Goal: Task Accomplishment & Management: Manage account settings

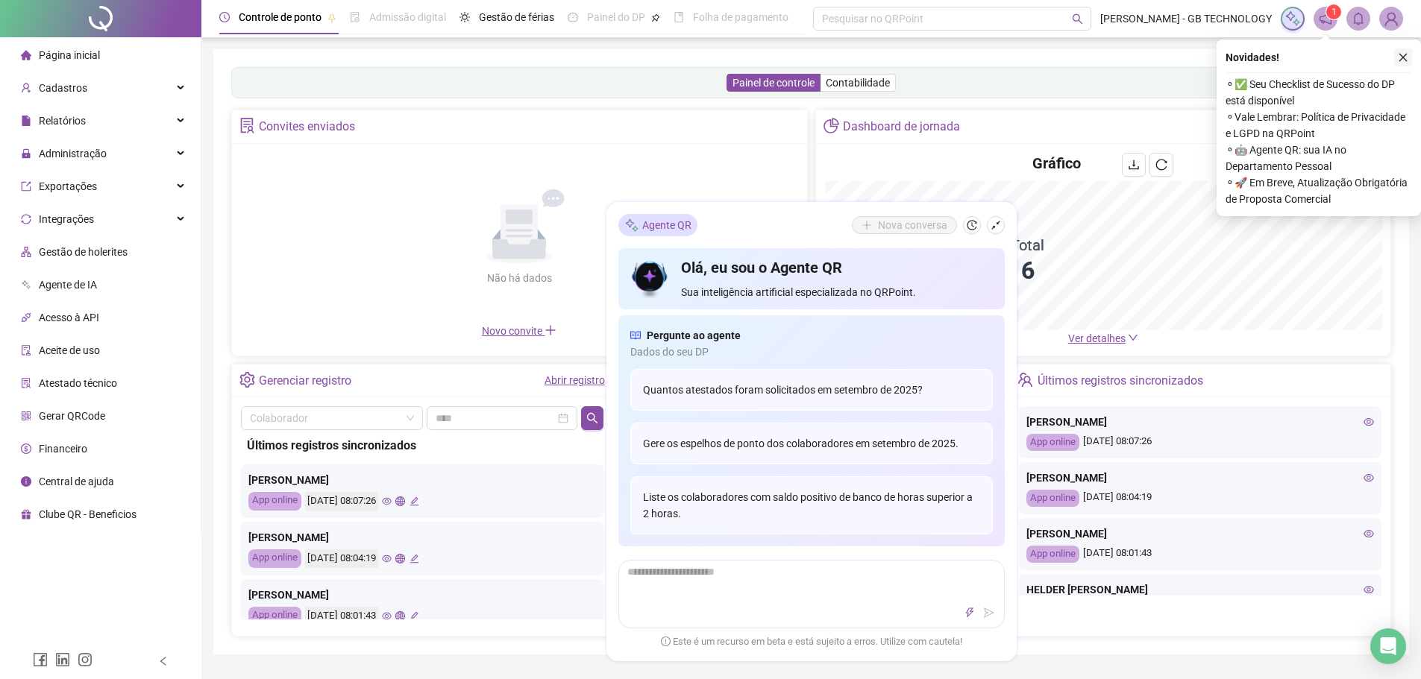
click at [1398, 58] on icon "close" at bounding box center [1403, 57] width 10 height 10
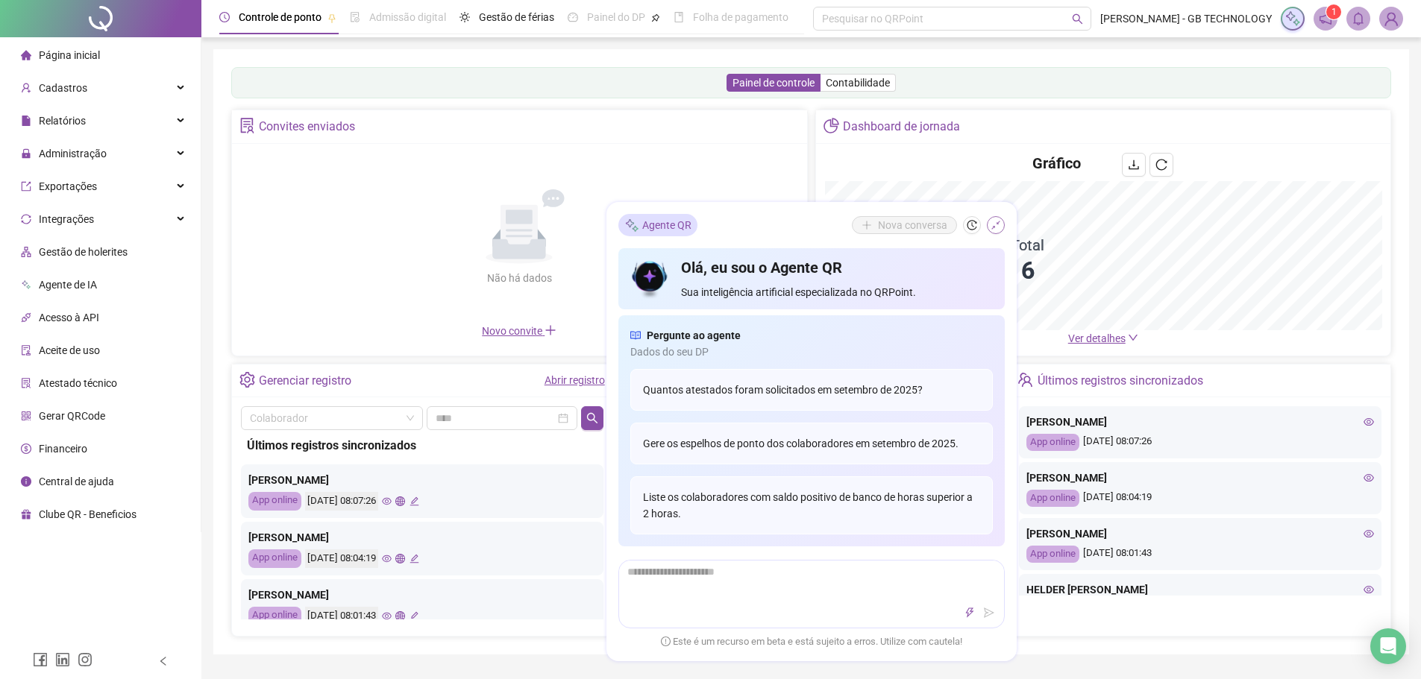
click at [993, 222] on icon "shrink" at bounding box center [995, 225] width 10 height 10
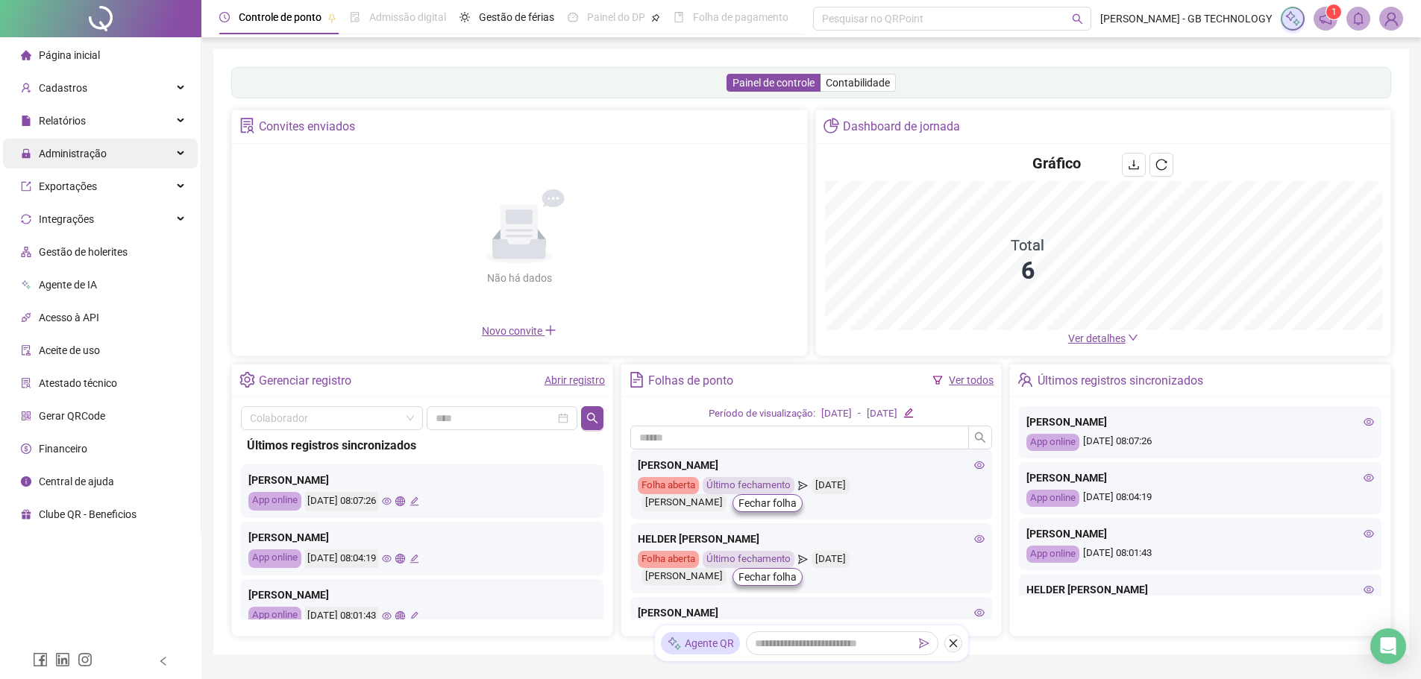
click at [148, 166] on div "Administração" at bounding box center [100, 154] width 195 height 30
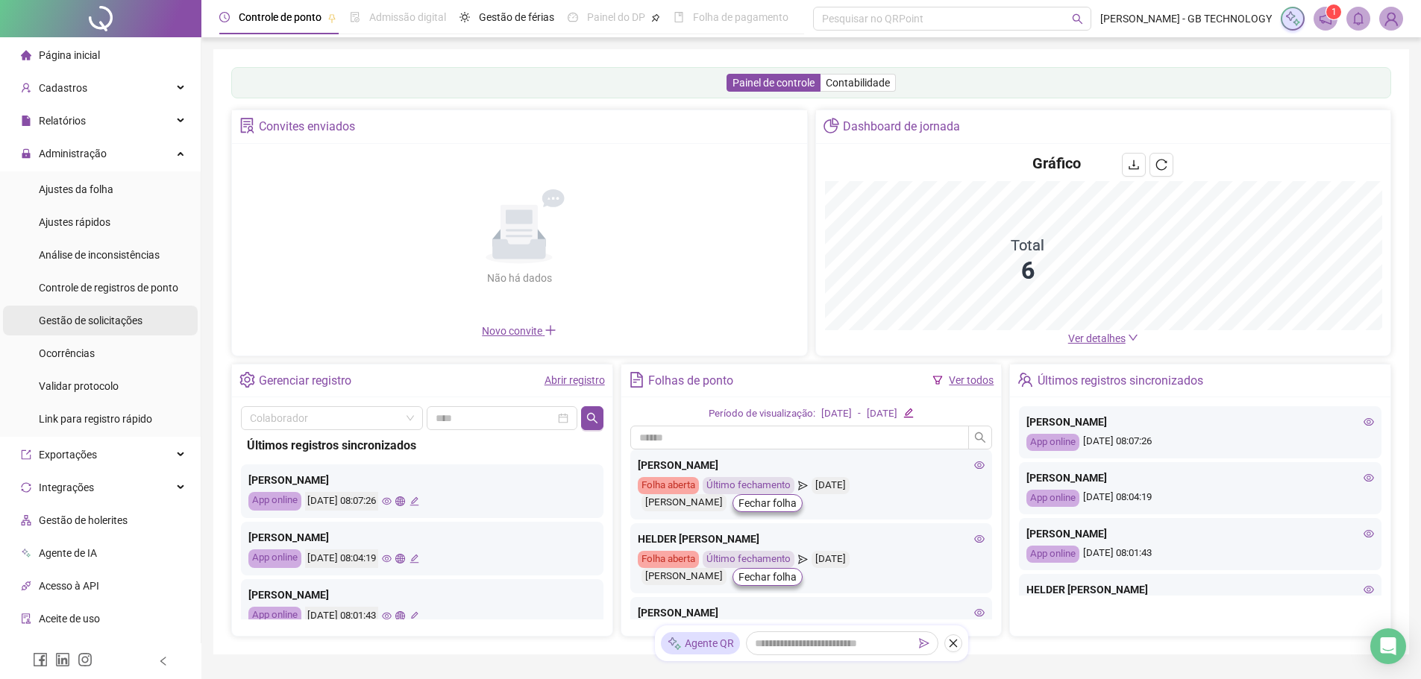
click at [105, 322] on span "Gestão de solicitações" at bounding box center [91, 321] width 104 height 12
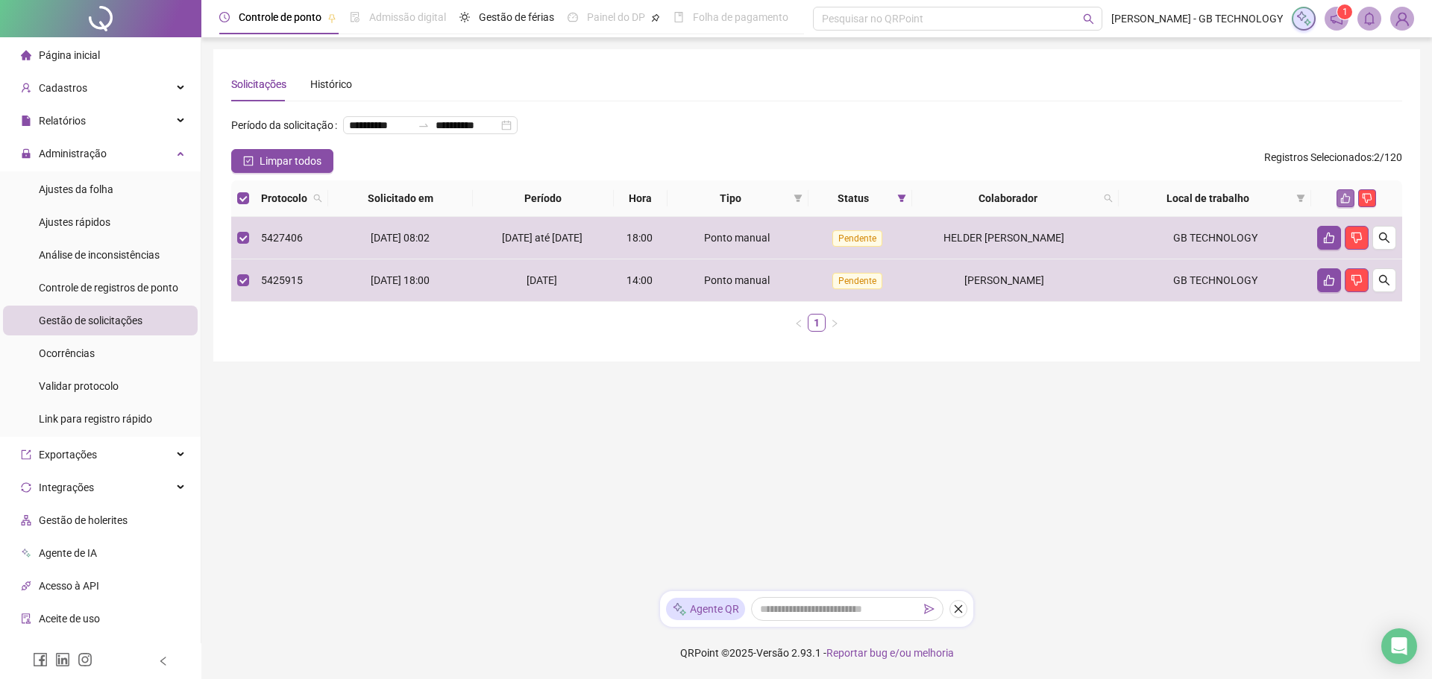
click at [1343, 204] on icon "like" at bounding box center [1346, 199] width 10 height 10
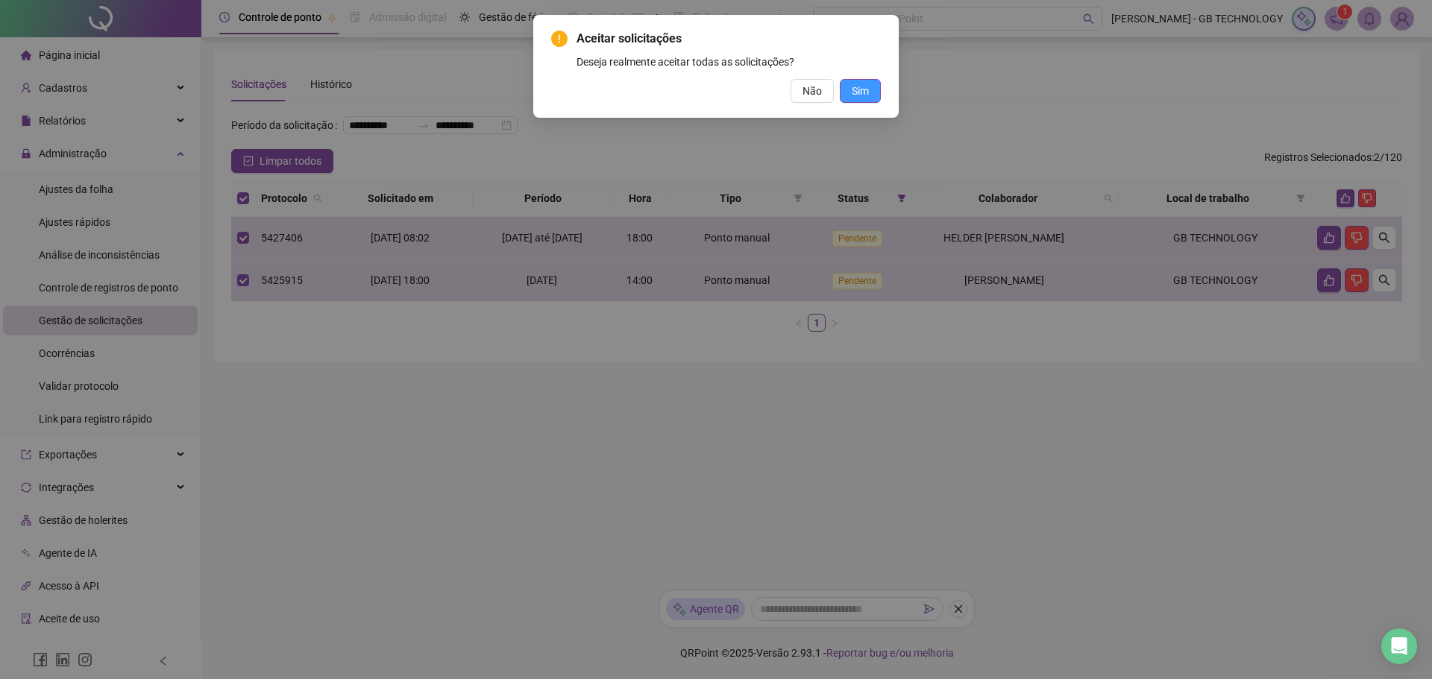
click at [840, 87] on button "Sim" at bounding box center [860, 91] width 41 height 24
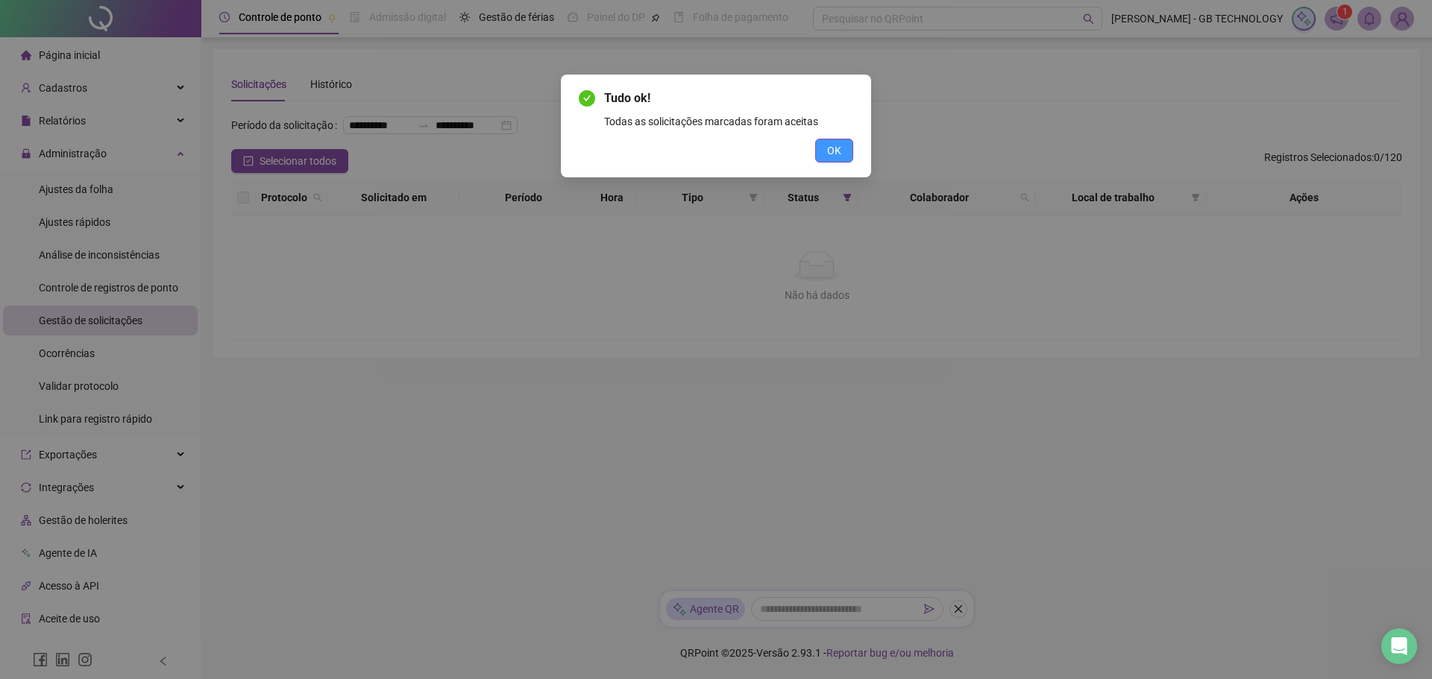
click at [832, 159] on button "OK" at bounding box center [834, 151] width 38 height 24
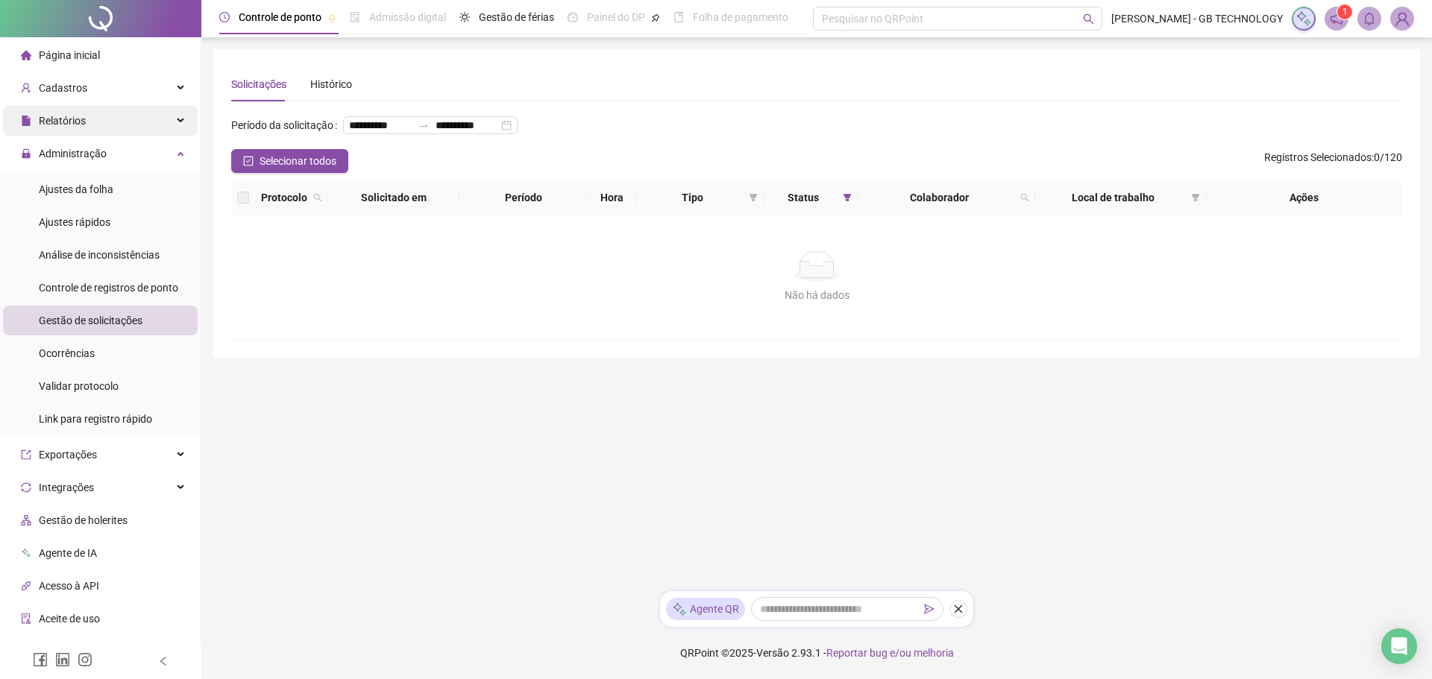
click at [79, 115] on span "Relatórios" at bounding box center [62, 121] width 47 height 12
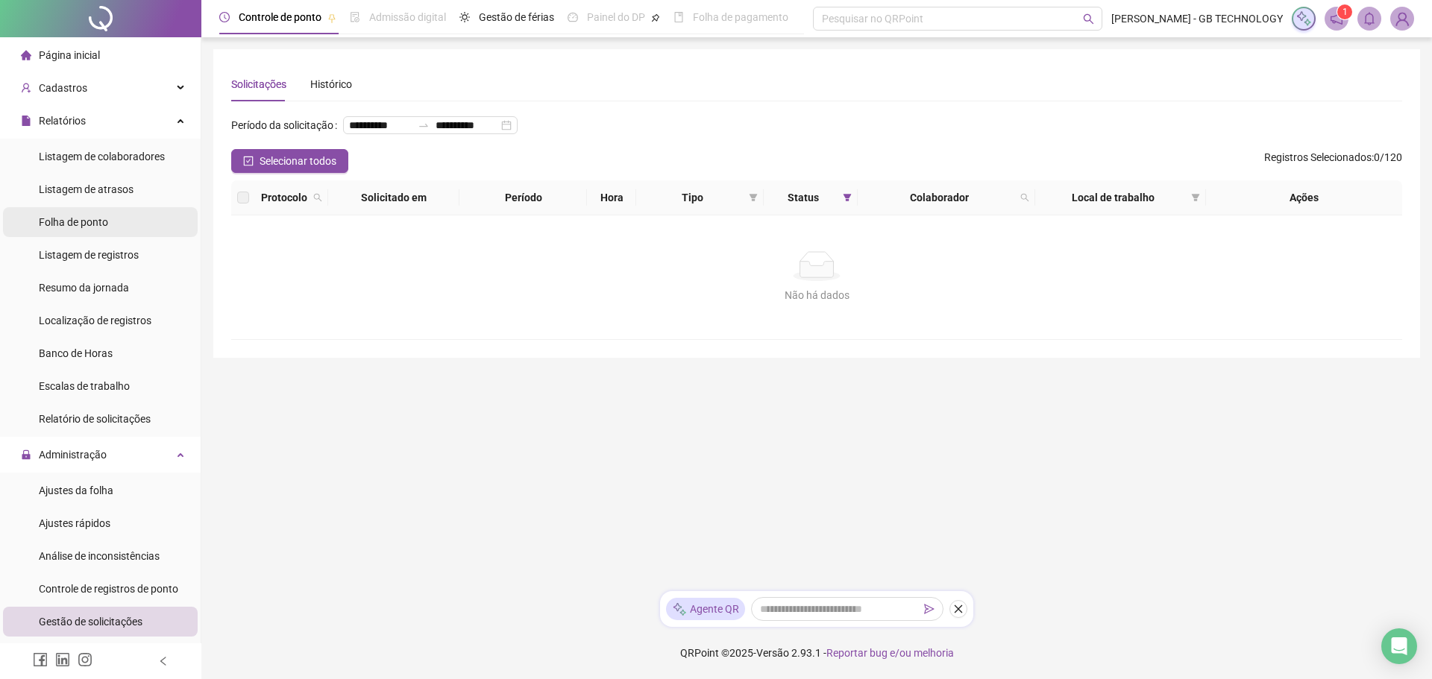
click at [101, 216] on span "Folha de ponto" at bounding box center [73, 222] width 69 height 12
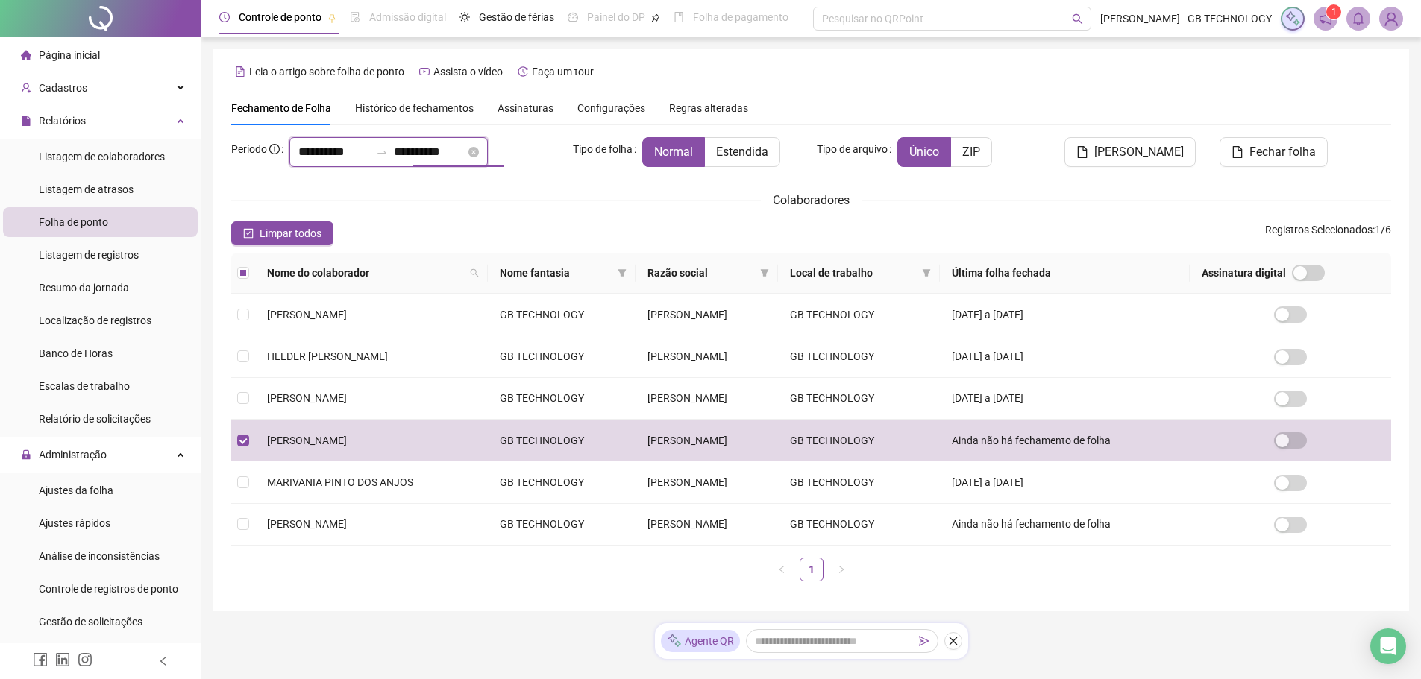
click at [418, 152] on input "**********" at bounding box center [430, 152] width 72 height 18
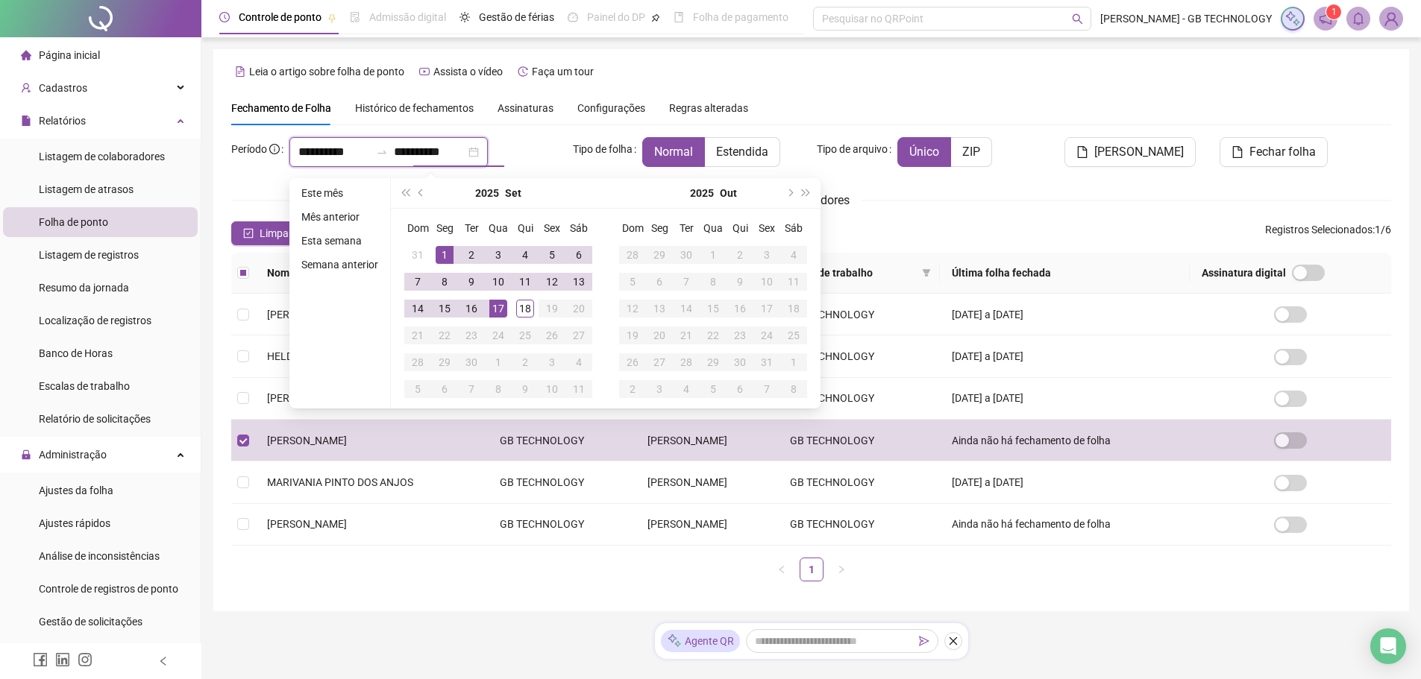
type input "**********"
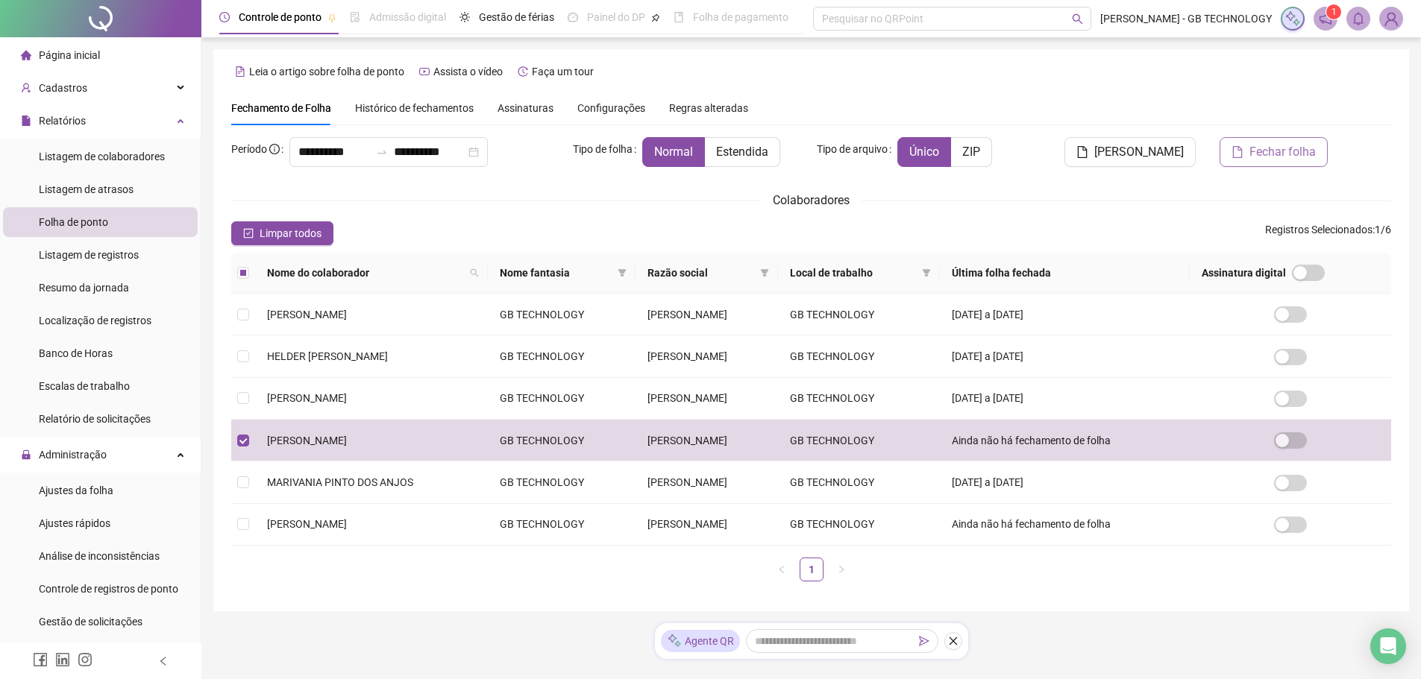
click at [1299, 150] on span "Fechar folha" at bounding box center [1282, 152] width 66 height 18
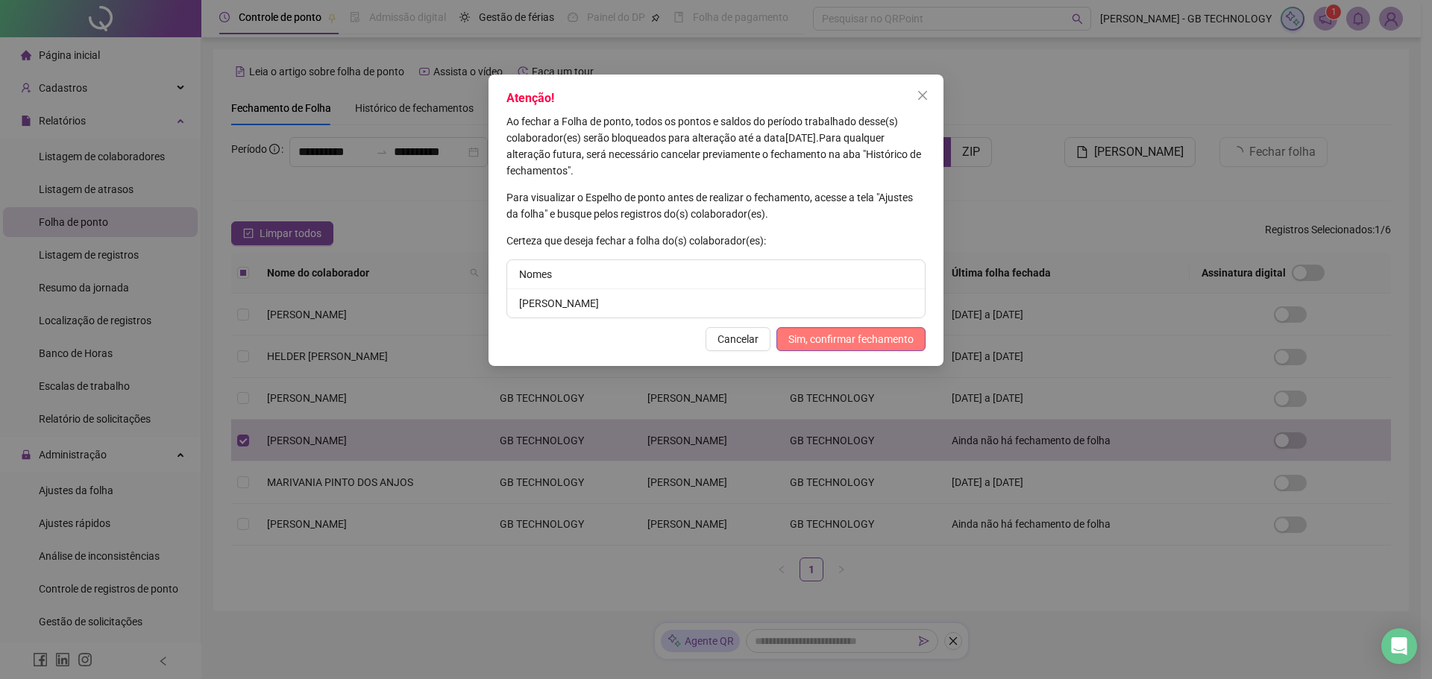
click at [831, 345] on span "Sim, confirmar fechamento" at bounding box center [850, 339] width 125 height 16
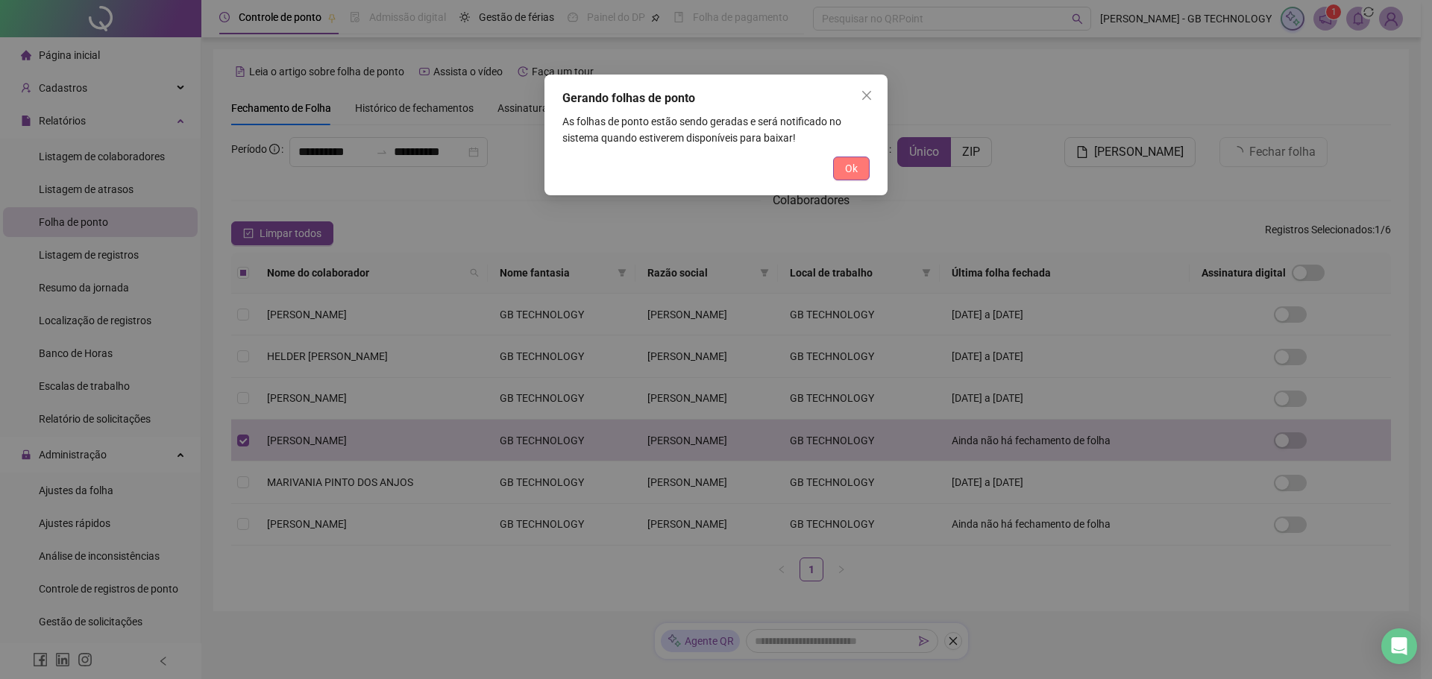
click at [846, 169] on span "Ok" at bounding box center [851, 168] width 13 height 16
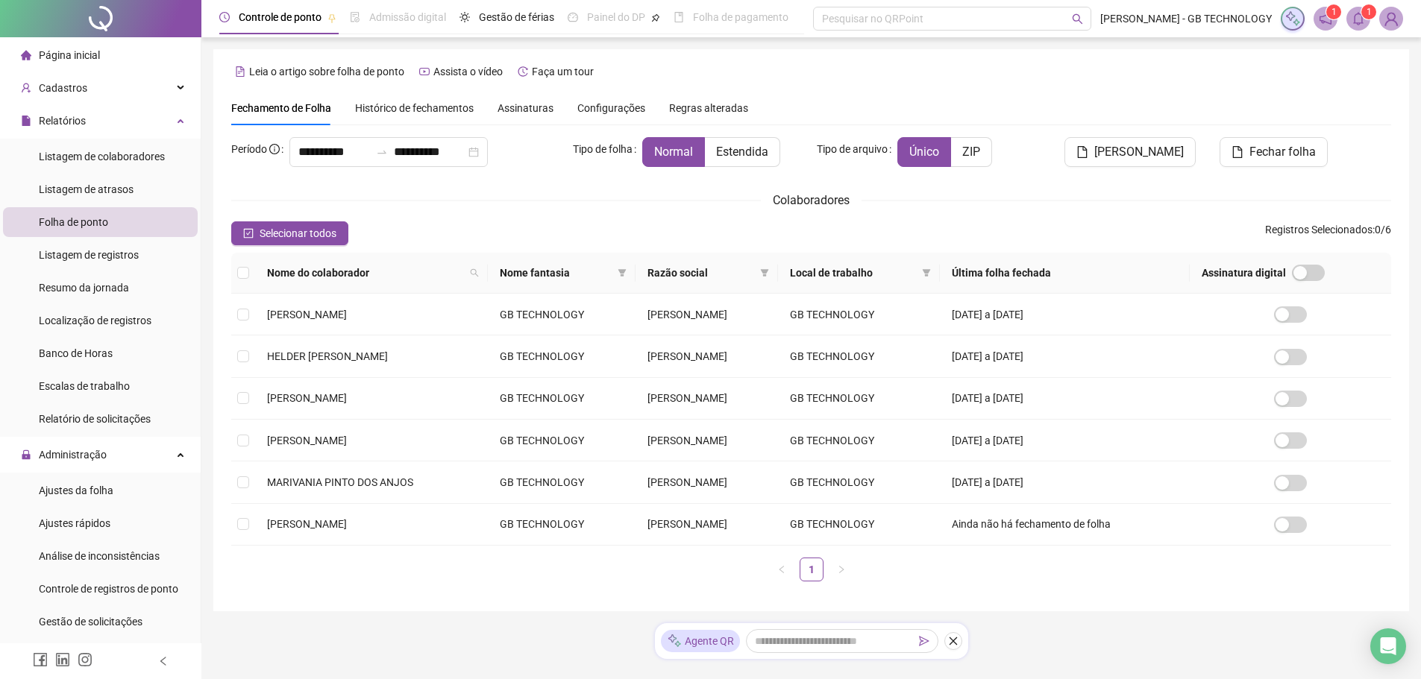
click at [1337, 23] on div "1 1" at bounding box center [1341, 19] width 122 height 24
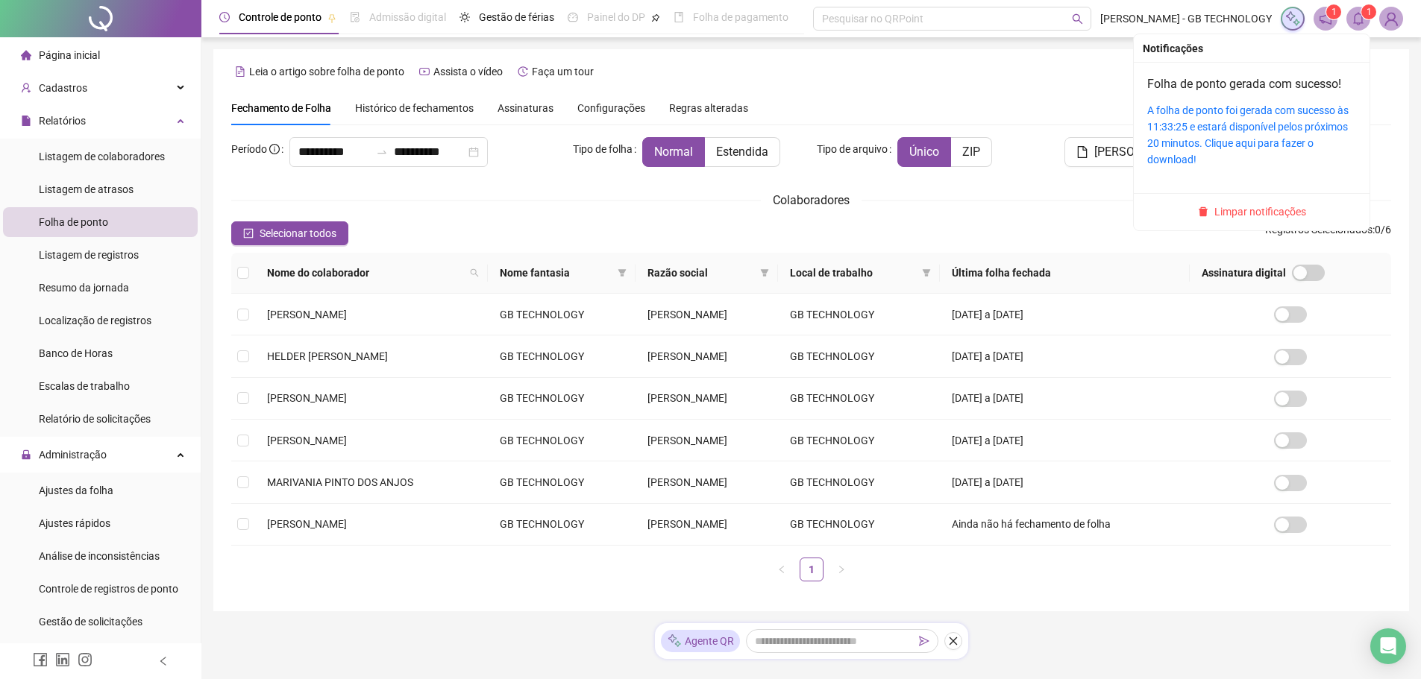
click at [1360, 22] on icon "bell" at bounding box center [1357, 18] width 13 height 13
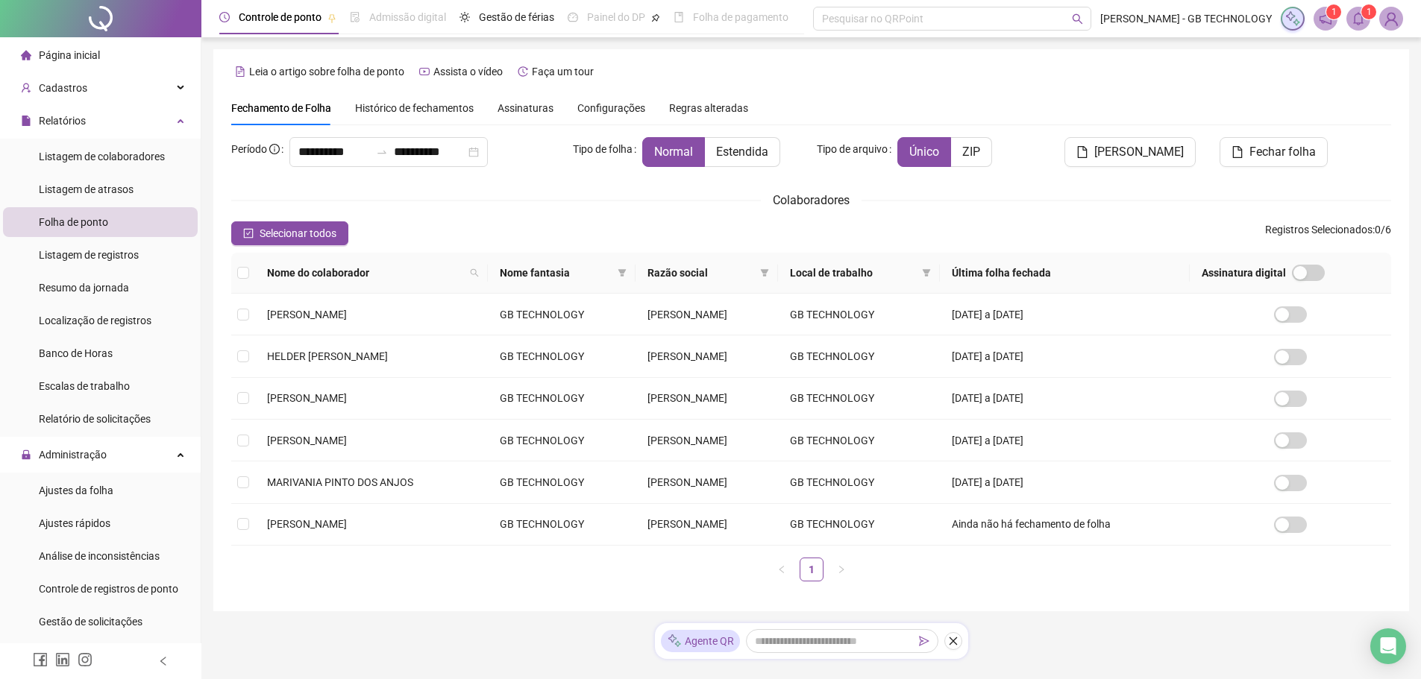
click at [1321, 21] on icon "notification" at bounding box center [1325, 19] width 12 height 12
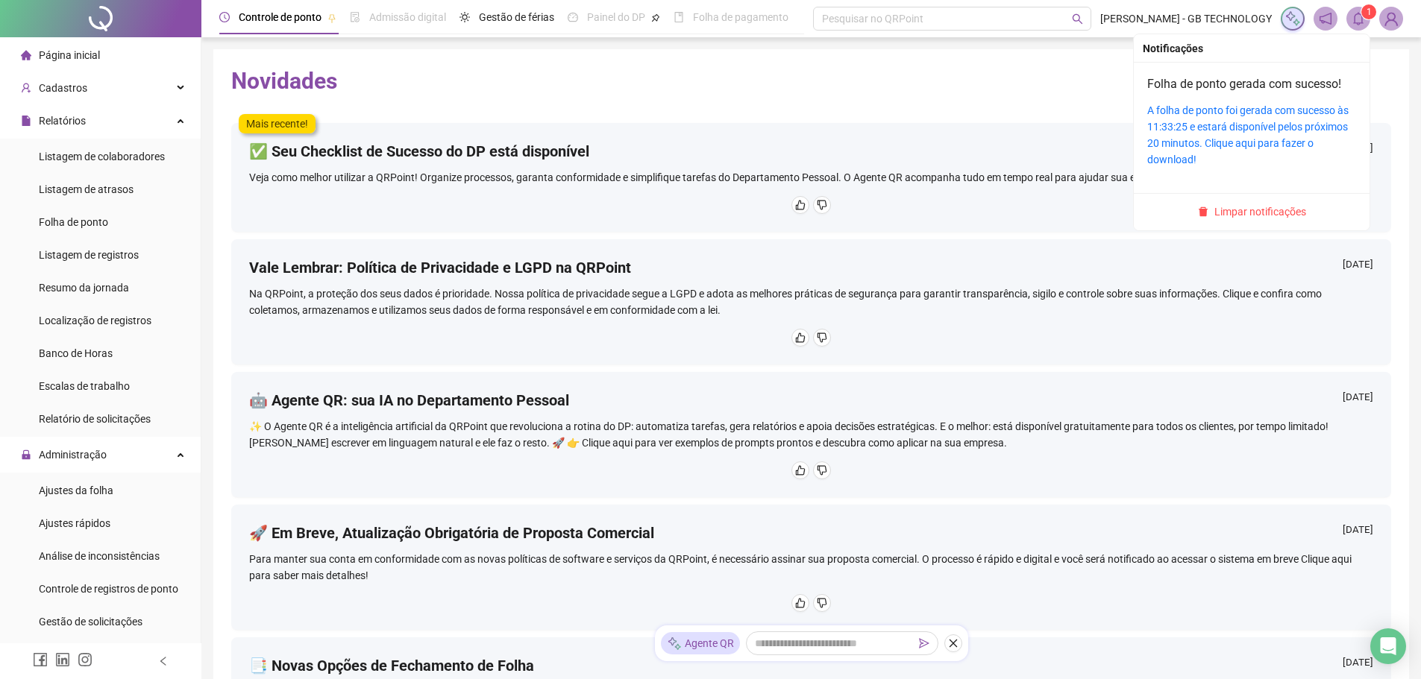
click at [1351, 21] on icon "bell" at bounding box center [1357, 18] width 13 height 13
click at [1266, 128] on link "A folha de ponto foi gerada com sucesso às 11:33:25 e estará disponível pelos p…" at bounding box center [1247, 134] width 201 height 61
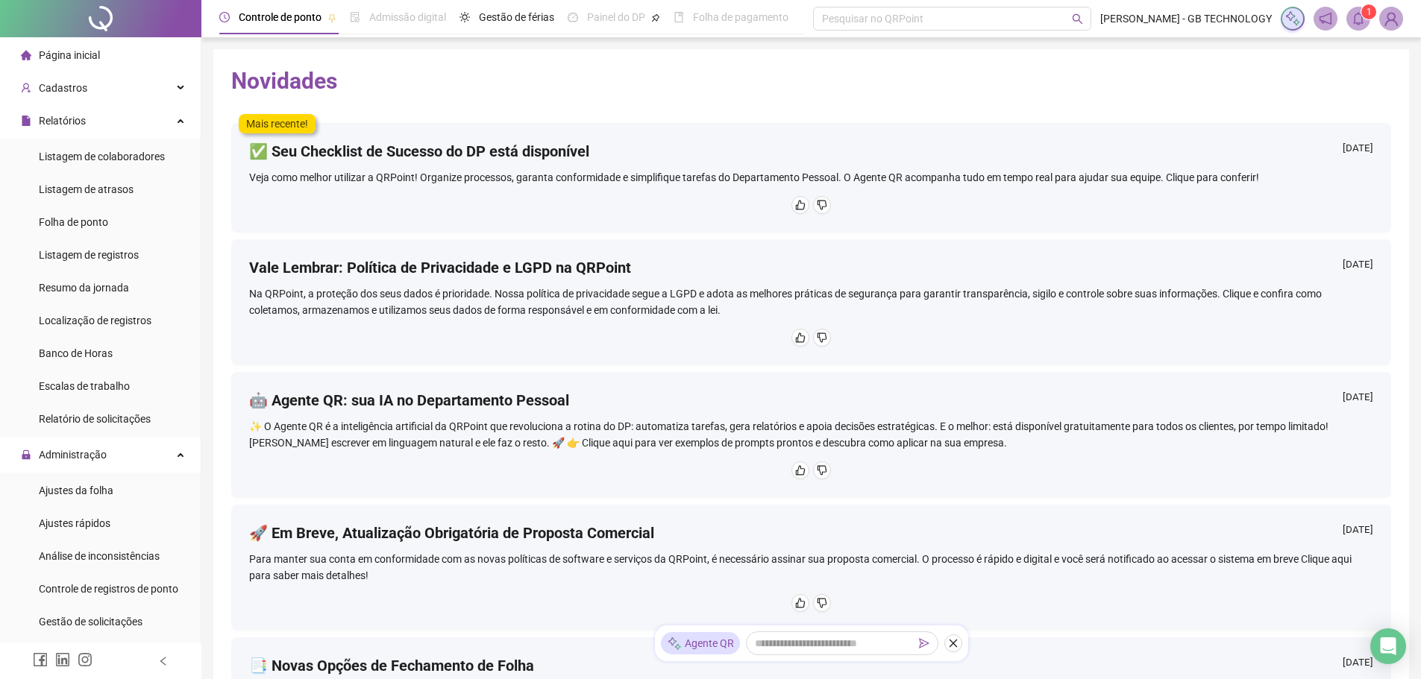
click at [66, 52] on span "Página inicial" at bounding box center [69, 55] width 61 height 12
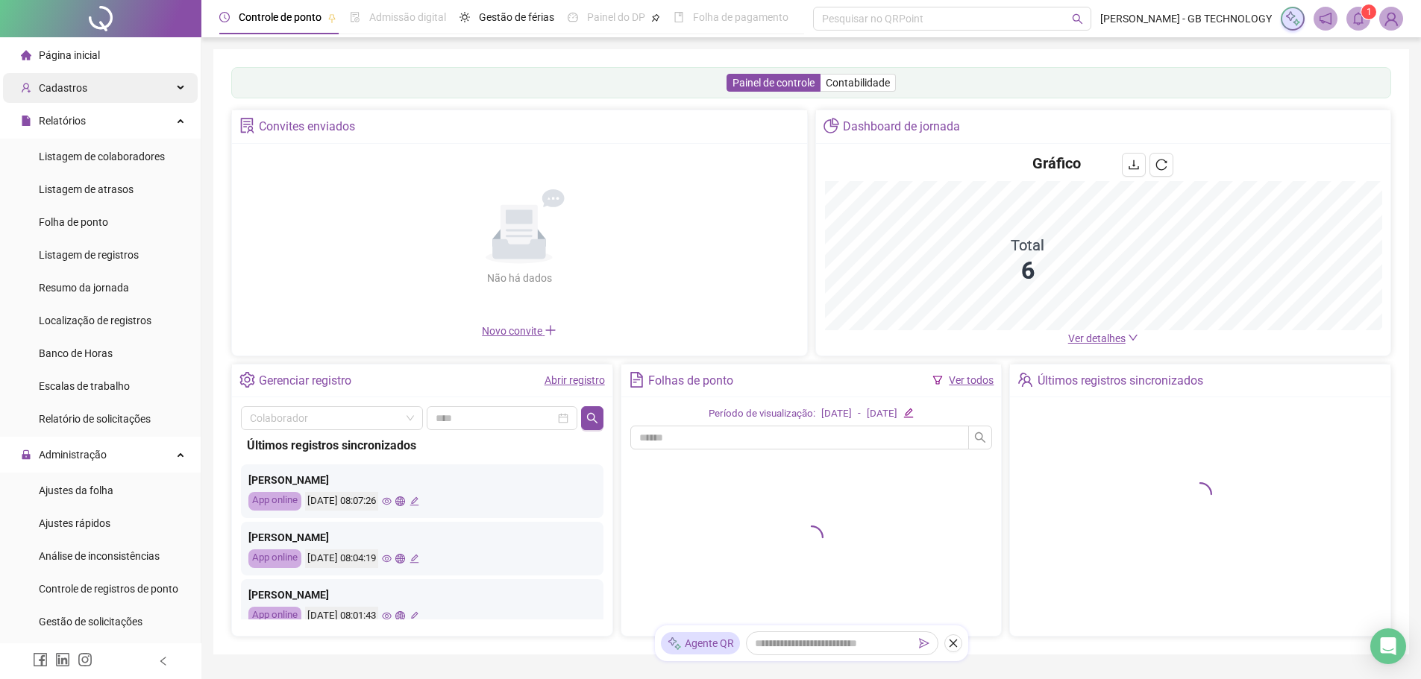
click at [86, 95] on div "Cadastros" at bounding box center [100, 88] width 195 height 30
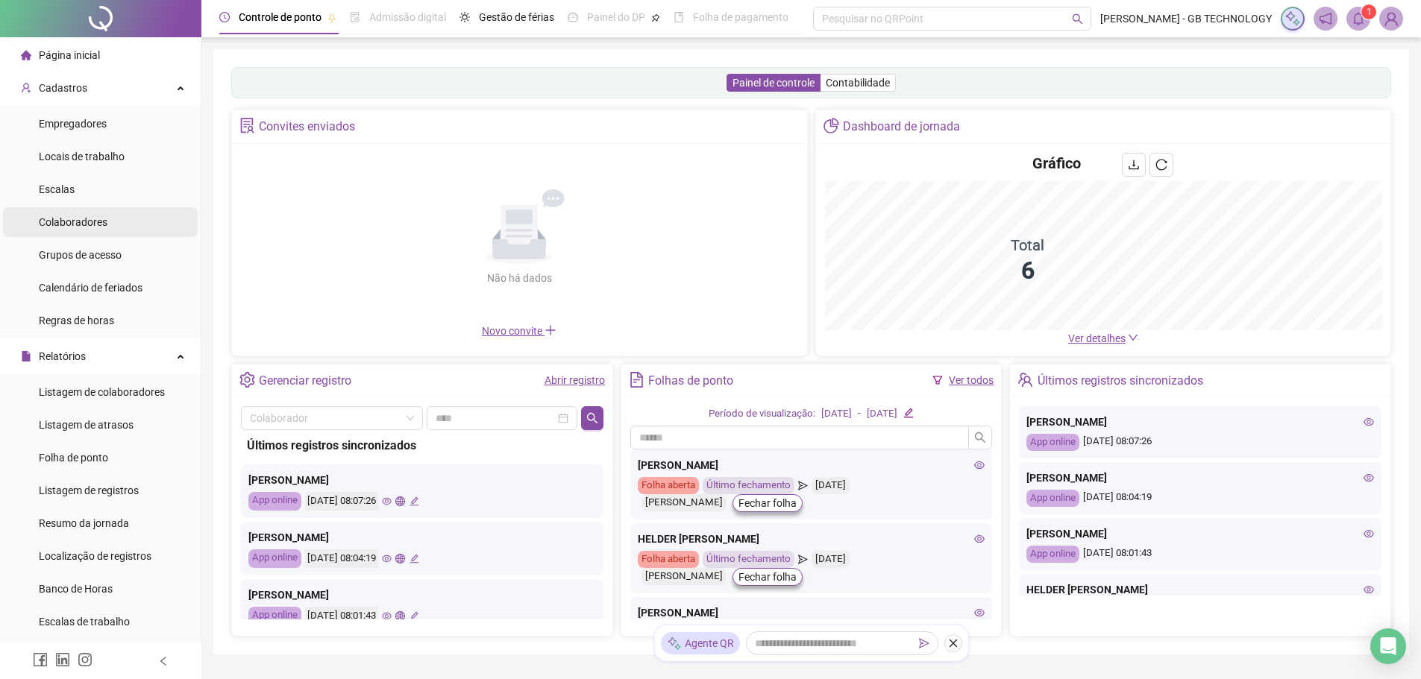
click at [113, 217] on li "Colaboradores" at bounding box center [100, 222] width 195 height 30
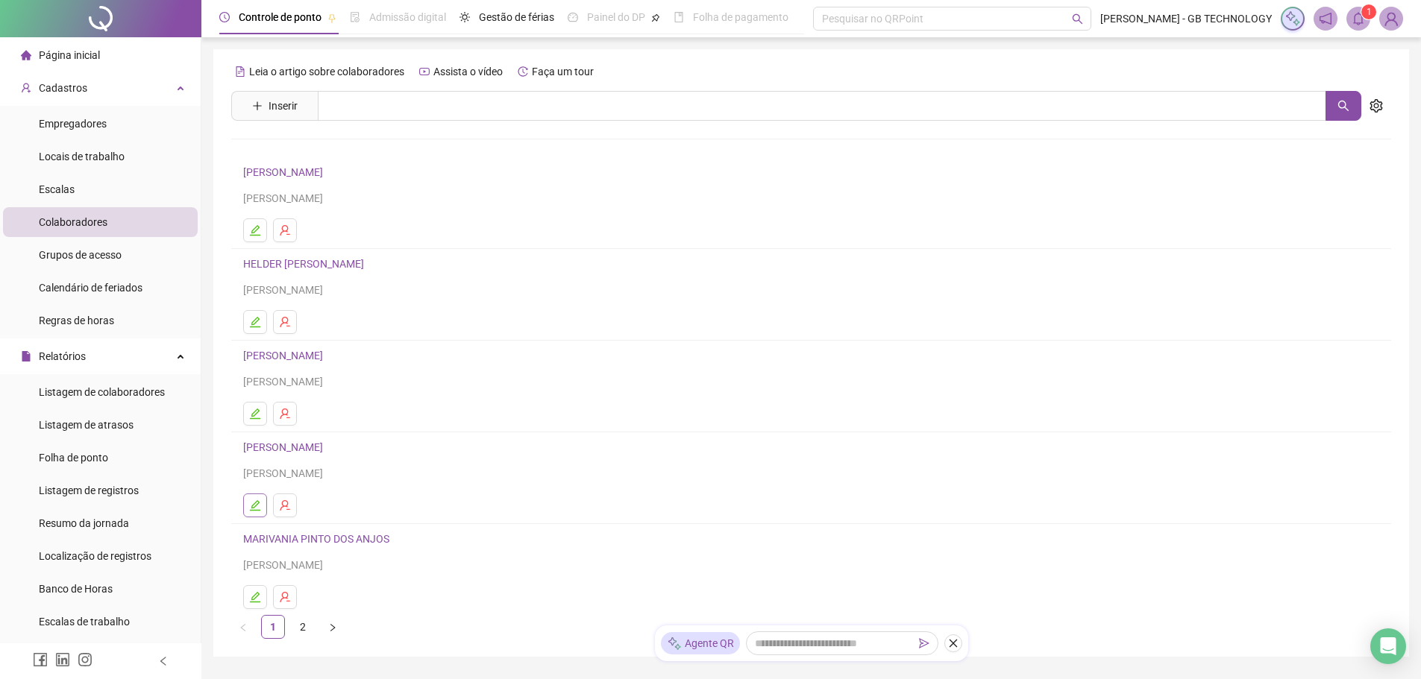
click at [261, 506] on button "button" at bounding box center [255, 506] width 24 height 24
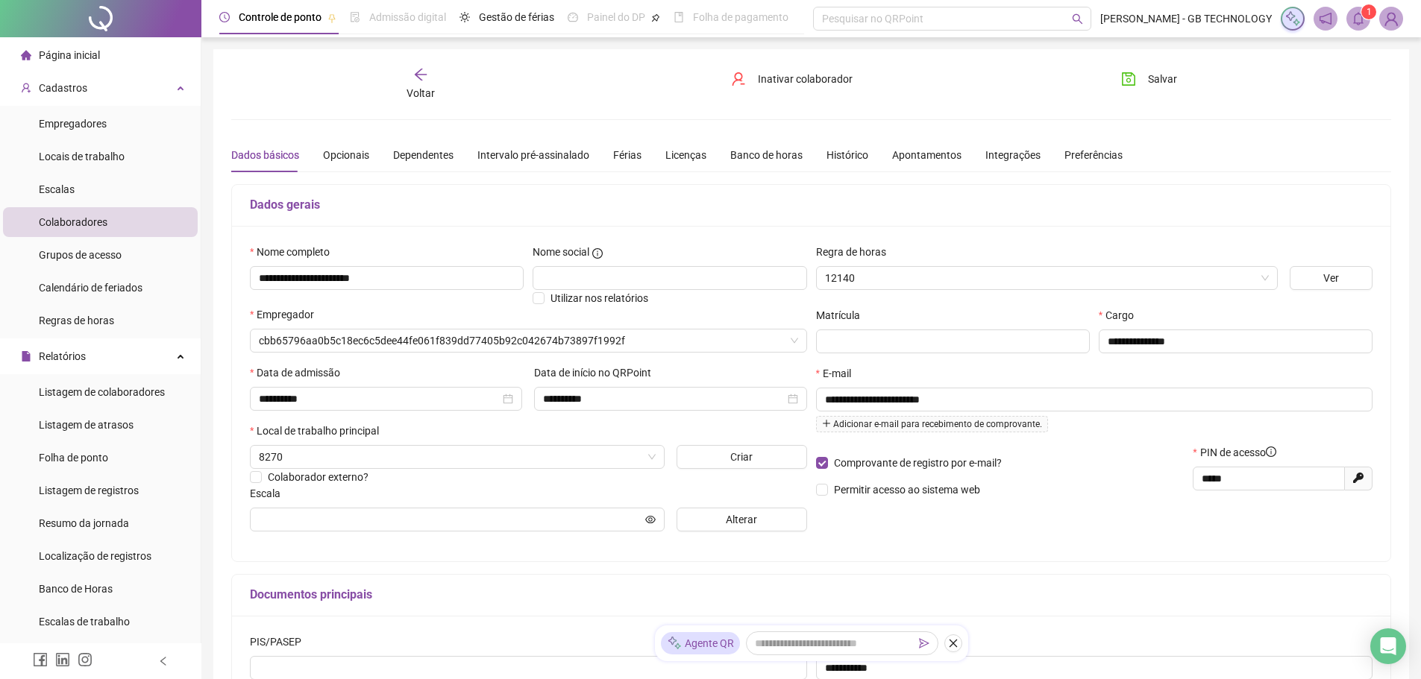
type input "**********"
click at [763, 76] on span "Inativar colaborador" at bounding box center [805, 79] width 95 height 16
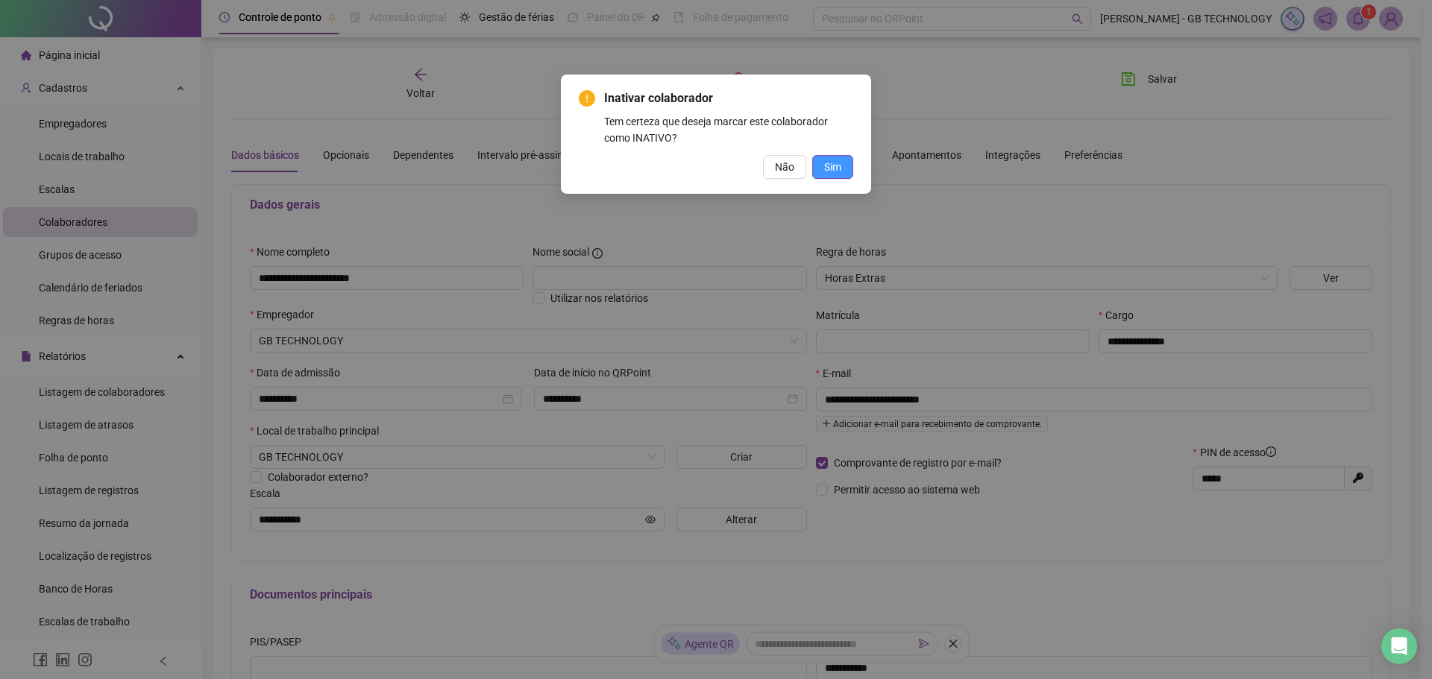
click at [837, 166] on span "Sim" at bounding box center [832, 167] width 17 height 16
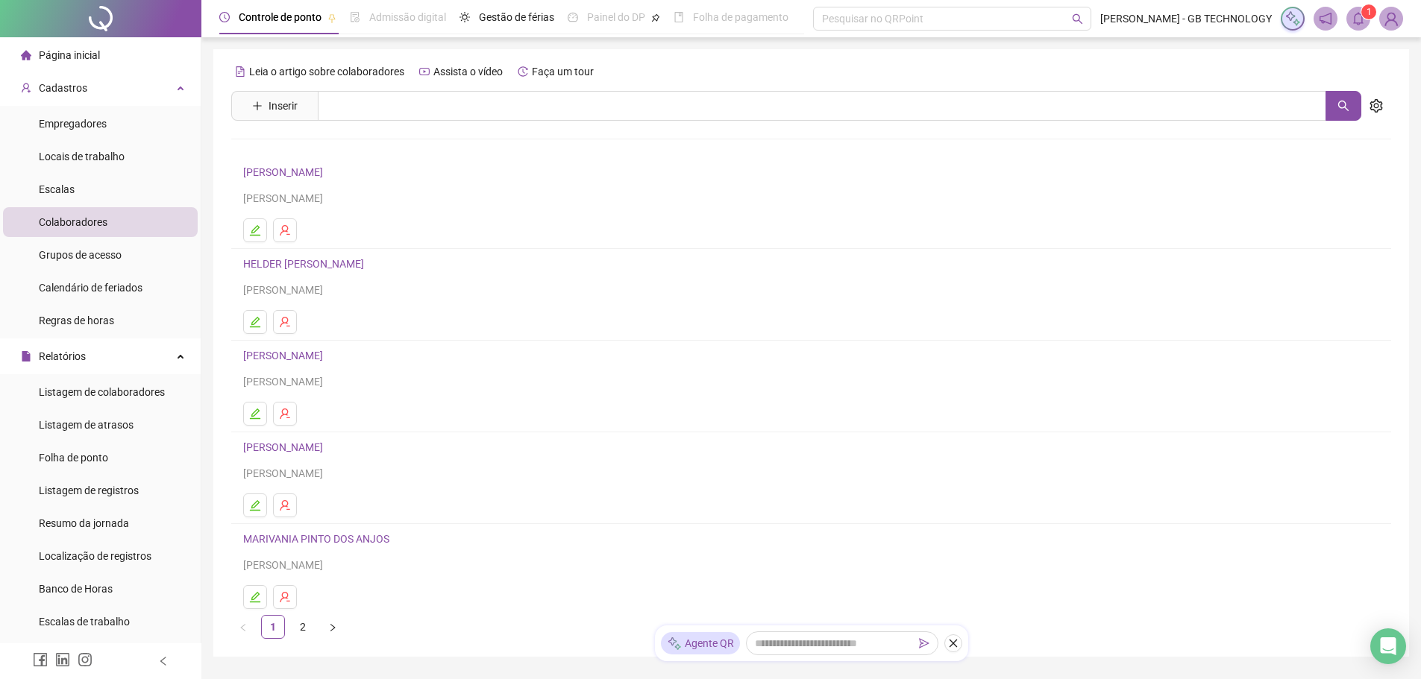
click at [58, 49] on span "Página inicial" at bounding box center [69, 55] width 61 height 12
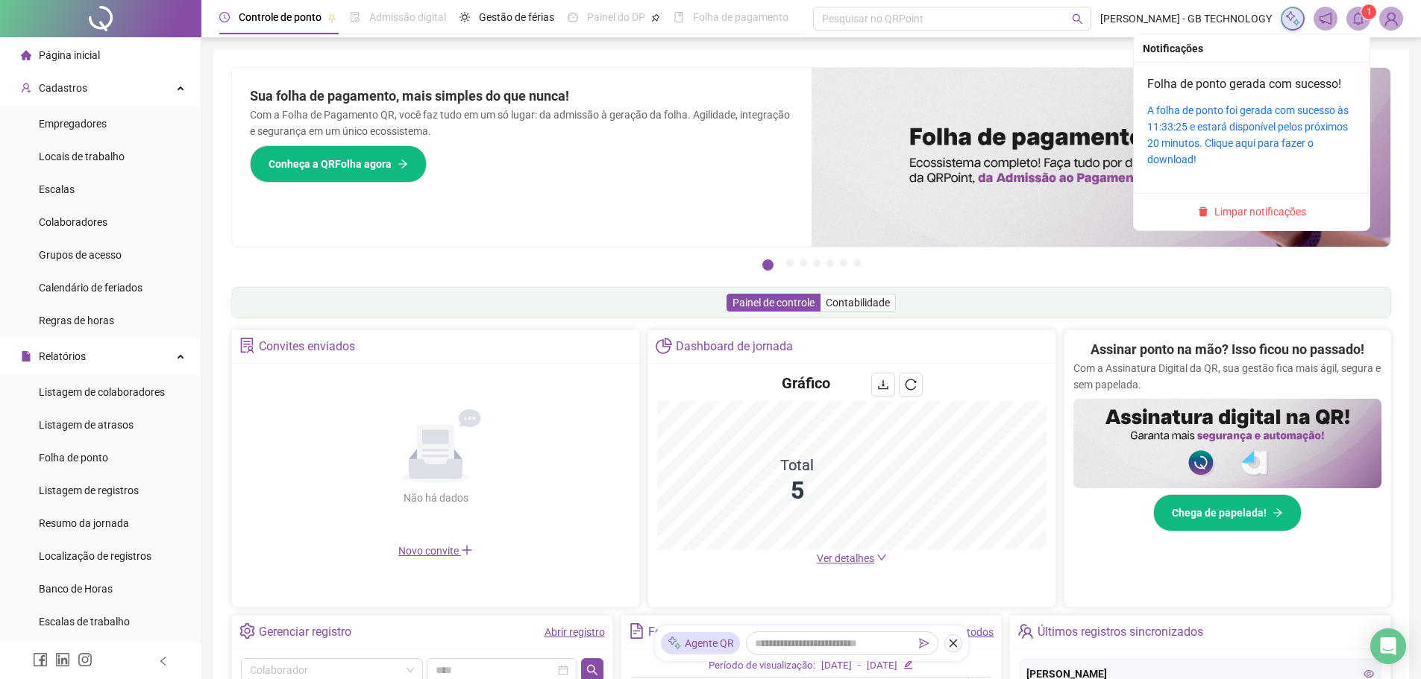
click at [1362, 13] on sup "1" at bounding box center [1368, 11] width 15 height 15
